Goal: Information Seeking & Learning: Learn about a topic

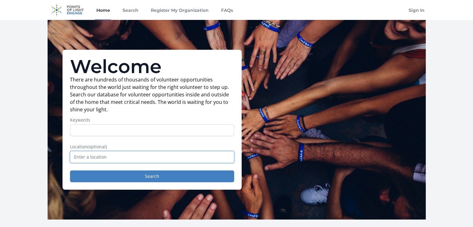
click at [103, 154] on input "text" at bounding box center [152, 157] width 164 height 12
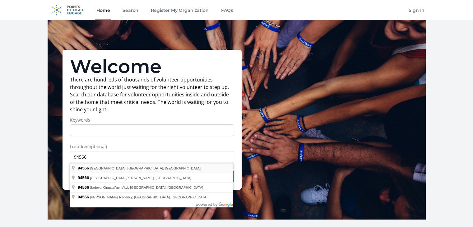
type input "Pleasanton, CA 94566, USA"
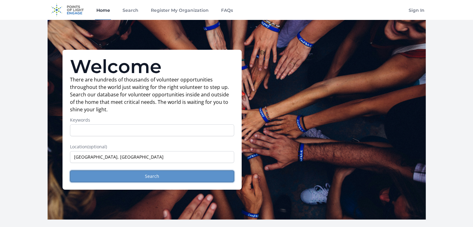
click at [103, 178] on button "Search" at bounding box center [152, 176] width 164 height 12
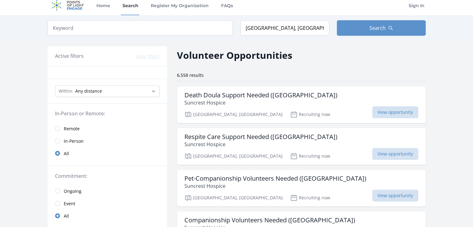
scroll to position [21, 0]
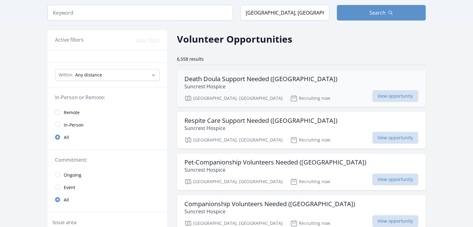
click at [292, 80] on h3 "Death Doula Support Needed (Pleasanton)" at bounding box center [260, 78] width 153 height 7
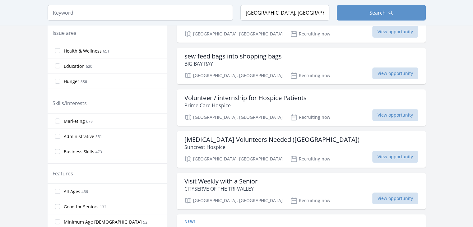
scroll to position [211, 0]
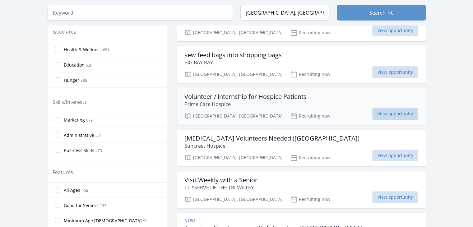
click at [405, 114] on span "View opportunity" at bounding box center [395, 114] width 46 height 12
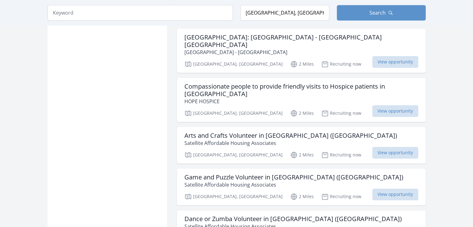
scroll to position [718, 0]
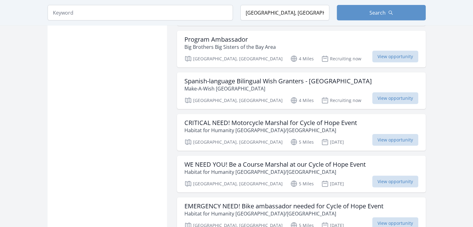
scroll to position [1598, 0]
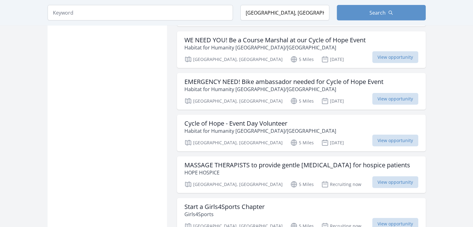
scroll to position [727, 0]
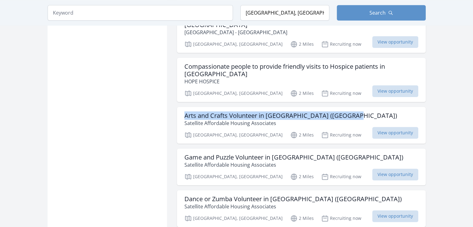
drag, startPoint x: 472, startPoint y: 74, endPoint x: 467, endPoint y: 87, distance: 13.5
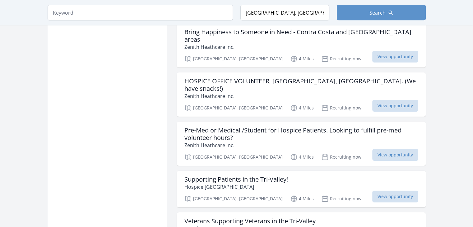
scroll to position [1238, 0]
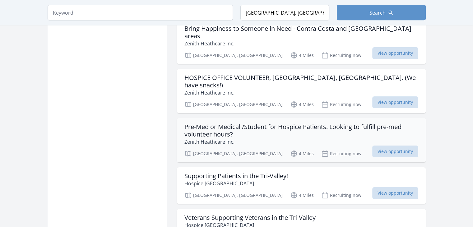
click at [349, 123] on h3 "Pre-Med or Medical /Student for Hospice Patients. Looking to fulfill pre-med vo…" at bounding box center [301, 130] width 234 height 15
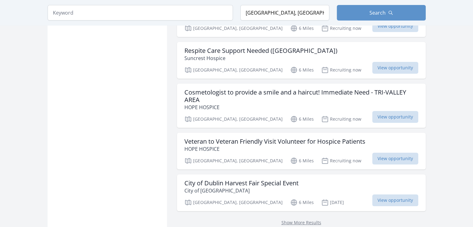
scroll to position [2542, 0]
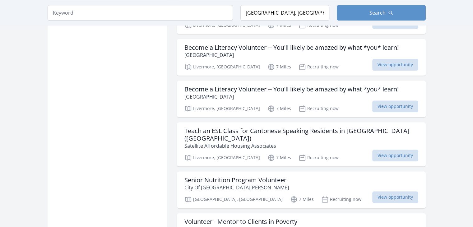
scroll to position [3251, 0]
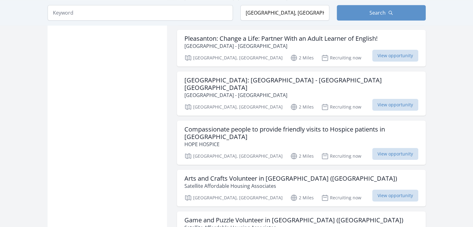
scroll to position [1211, 0]
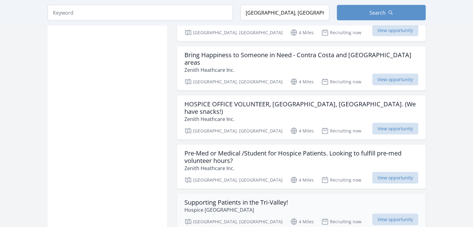
click at [263, 199] on h3 "Supporting Patients in the Tri-Valley!" at bounding box center [235, 202] width 103 height 7
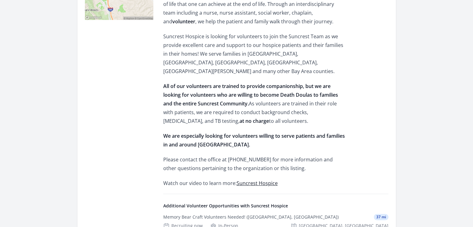
scroll to position [109, 0]
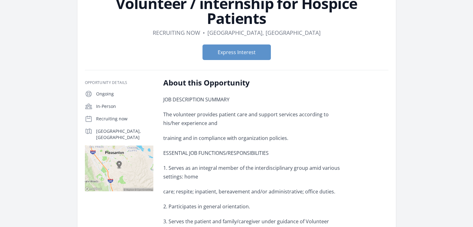
scroll to position [54, 0]
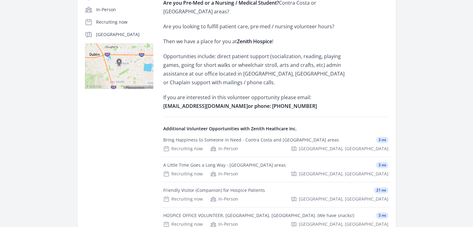
scroll to position [169, 0]
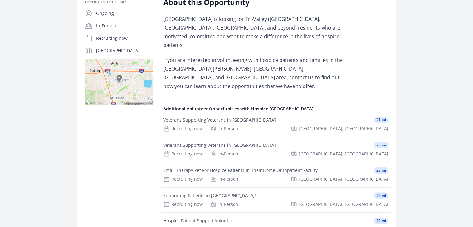
scroll to position [142, 0]
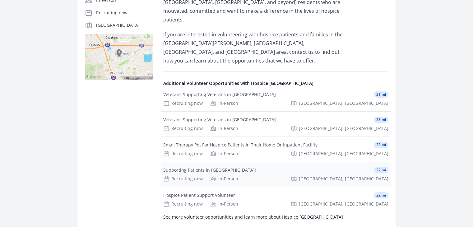
click at [230, 167] on div "Supporting Patients in [GEOGRAPHIC_DATA]!" at bounding box center [209, 170] width 93 height 6
